Goal: Navigation & Orientation: Find specific page/section

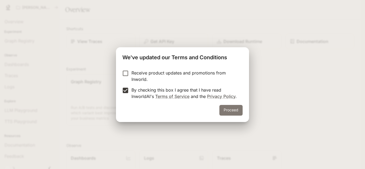
click at [232, 108] on button "Proceed" at bounding box center [231, 110] width 23 height 11
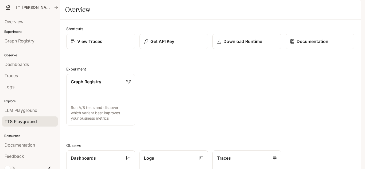
scroll to position [5, 0]
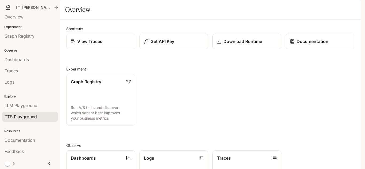
click at [14, 113] on link "TTS Playground" at bounding box center [30, 117] width 56 height 10
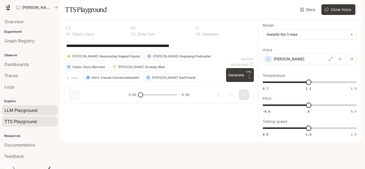
click at [22, 111] on span "LLM Playground" at bounding box center [21, 110] width 33 height 6
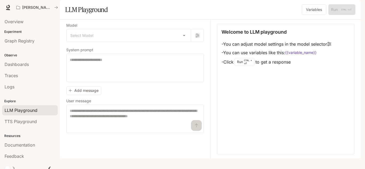
click at [16, 116] on li "TTS Playground" at bounding box center [30, 121] width 60 height 11
click at [14, 118] on span "TTS Playground" at bounding box center [21, 121] width 32 height 6
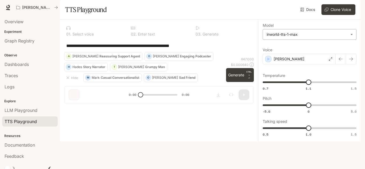
click at [335, 45] on body "**********" at bounding box center [182, 84] width 365 height 169
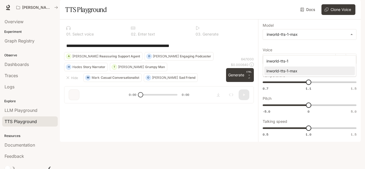
click at [322, 47] on div at bounding box center [182, 84] width 365 height 169
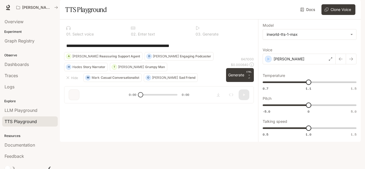
click at [354, 7] on img "button" at bounding box center [353, 7] width 7 height 7
